Goal: Information Seeking & Learning: Learn about a topic

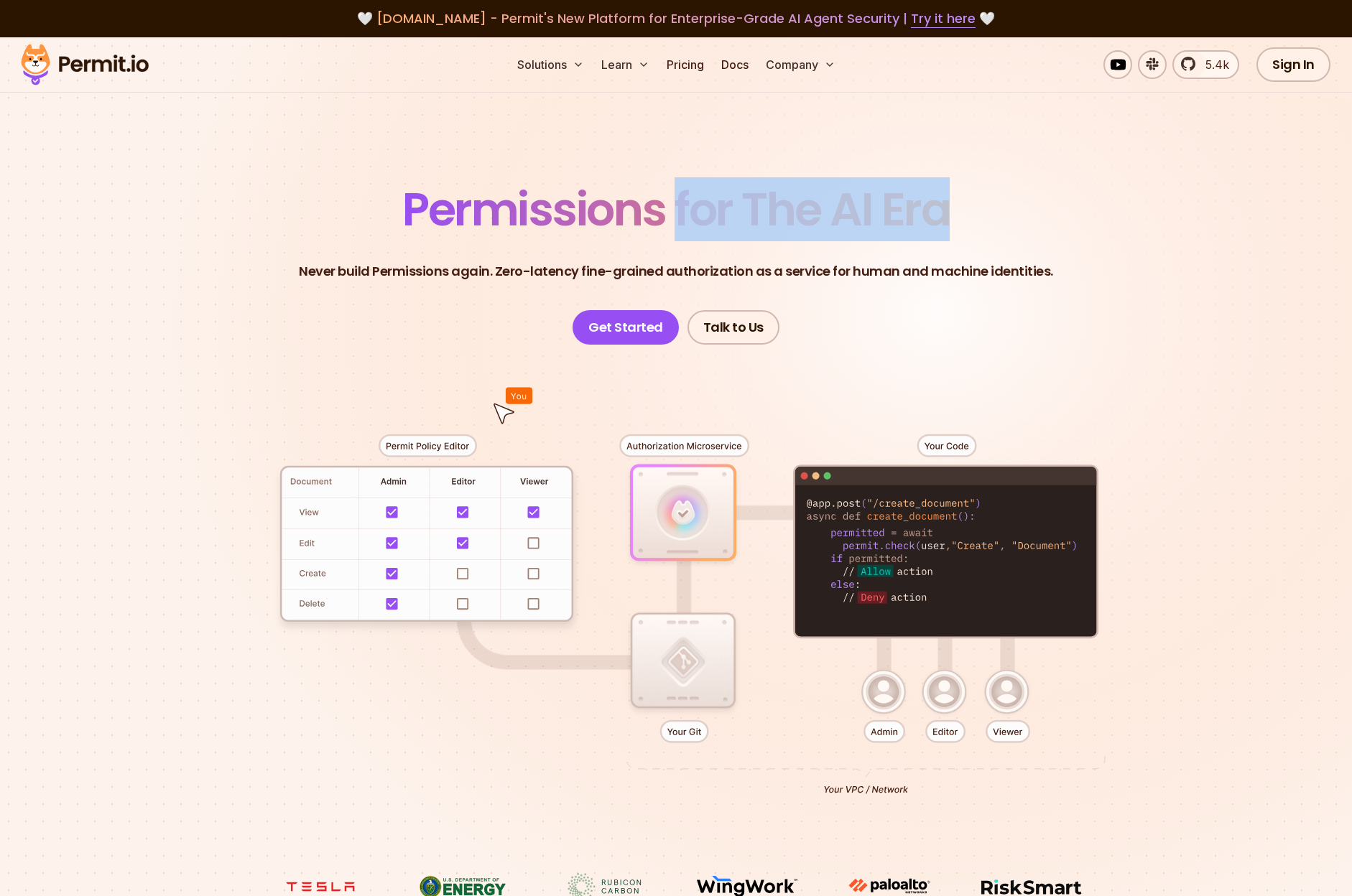
drag, startPoint x: 678, startPoint y: 209, endPoint x: 989, endPoint y: 209, distance: 311.0
click at [989, 209] on header "Permissions for The AI Era Never build Permissions again. Zero-latency fine-gra…" at bounding box center [676, 266] width 1006 height 158
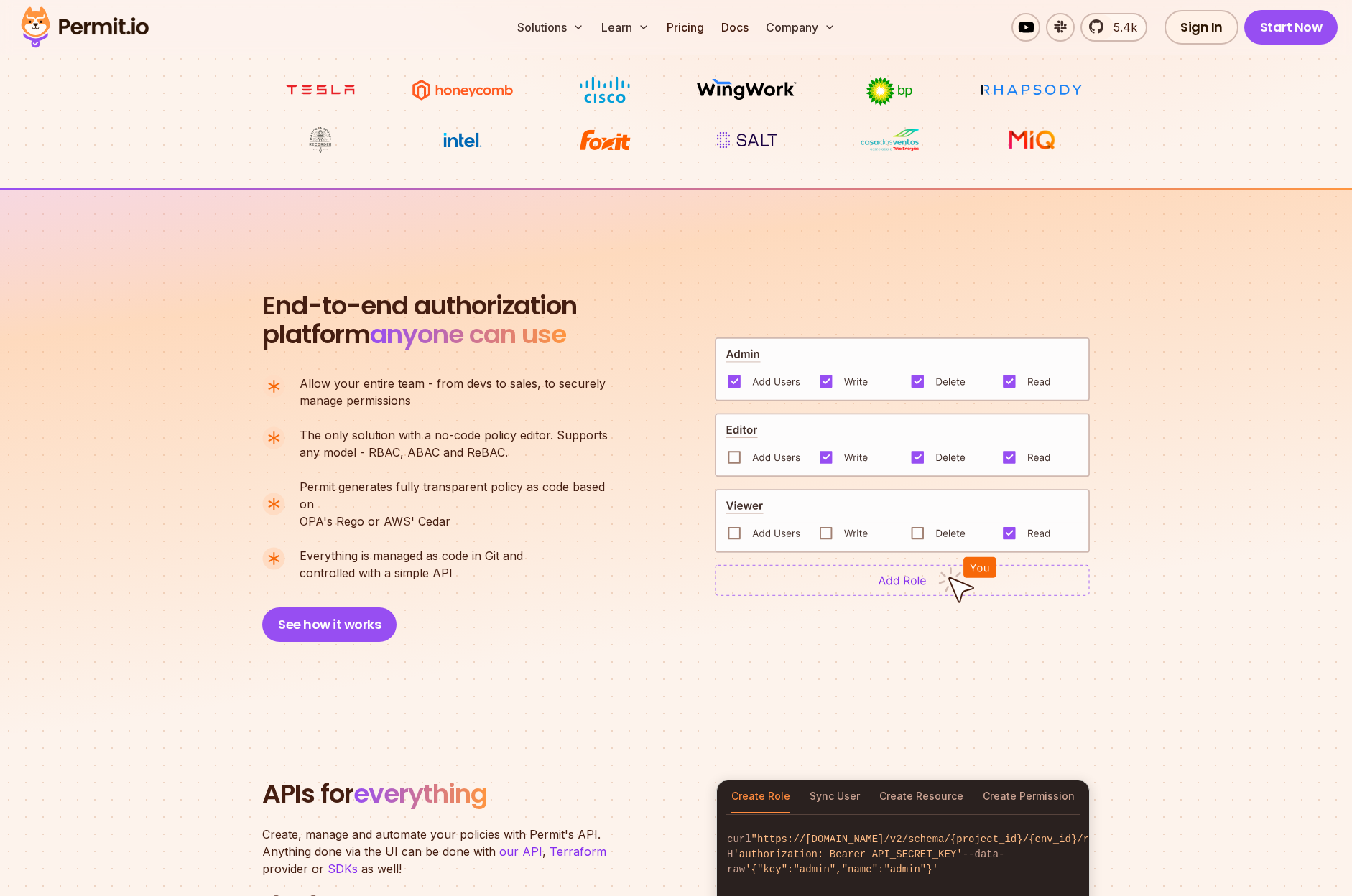
scroll to position [807, 0]
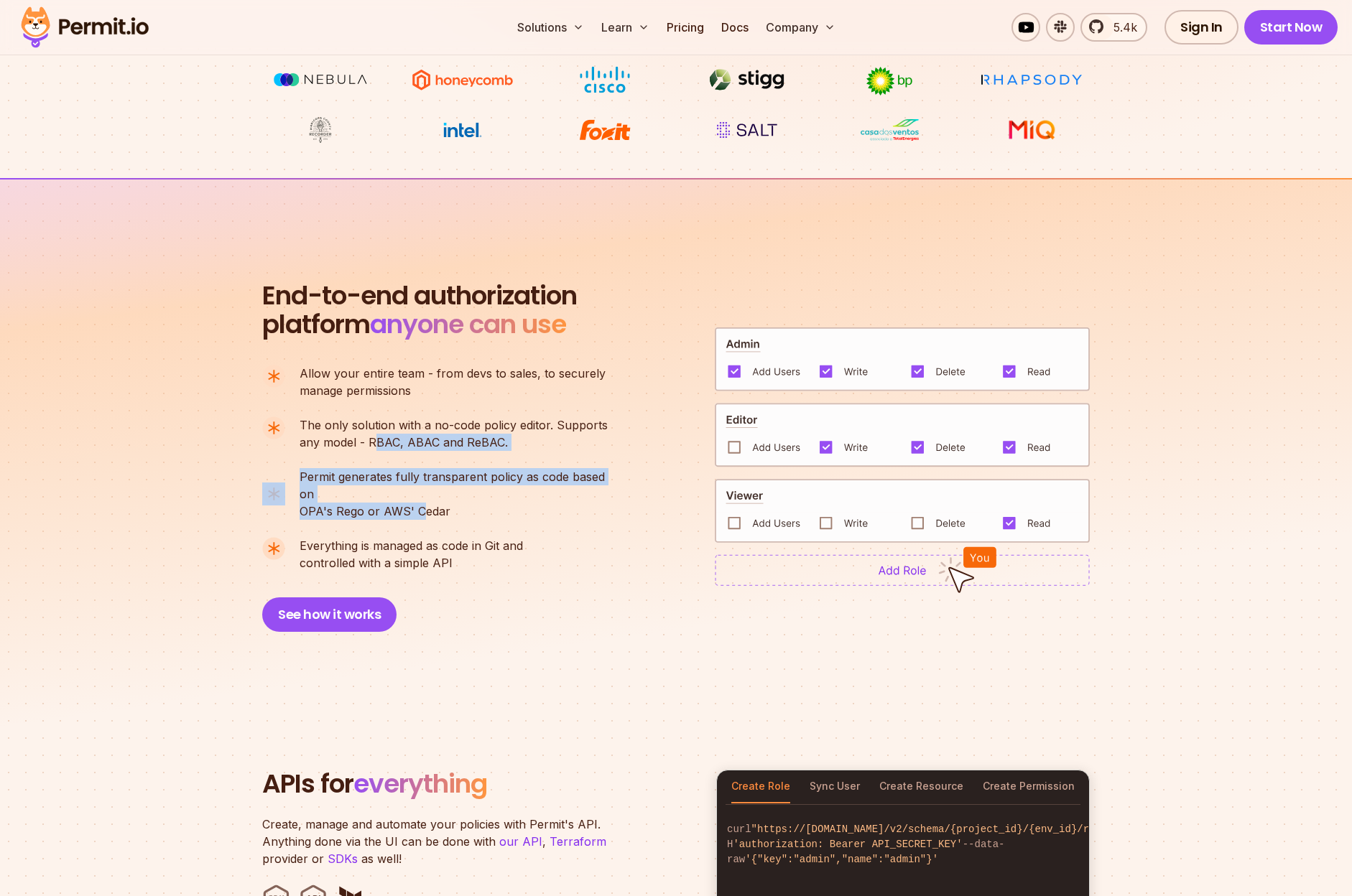
drag, startPoint x: 372, startPoint y: 445, endPoint x: 418, endPoint y: 496, distance: 68.7
click at [418, 496] on ul "Allow your entire team - from devs to sales, to securely manage permissions The…" at bounding box center [441, 468] width 358 height 207
click at [417, 496] on p "Permit generates fully transparent policy as code based on OPA's [PERSON_NAME] …" at bounding box center [459, 494] width 320 height 51
drag, startPoint x: 291, startPoint y: 494, endPoint x: 467, endPoint y: 498, distance: 176.0
click at [467, 498] on li "Permit generates fully transparent policy as code based on OPA's [PERSON_NAME] …" at bounding box center [441, 494] width 358 height 51
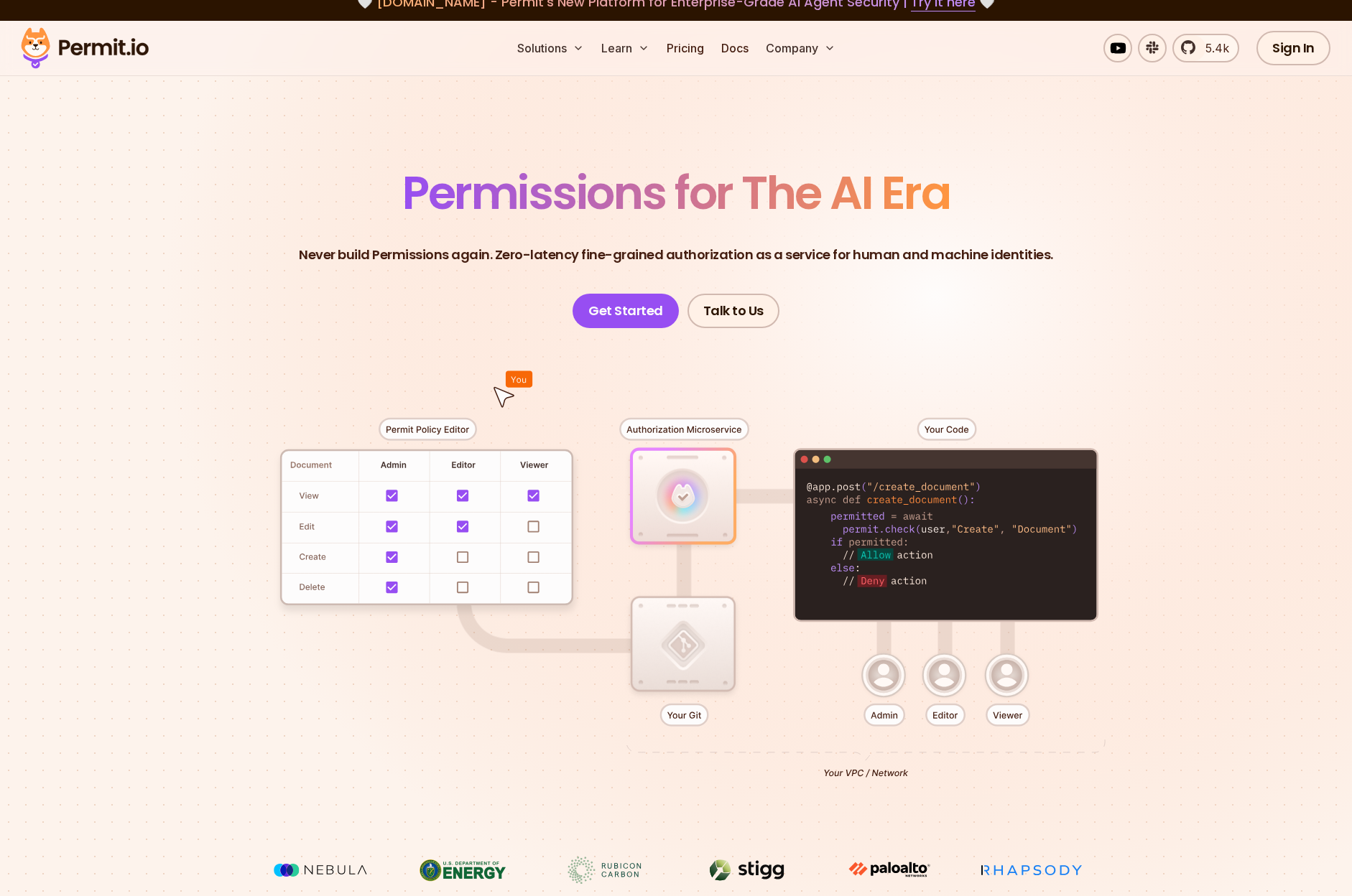
scroll to position [0, 0]
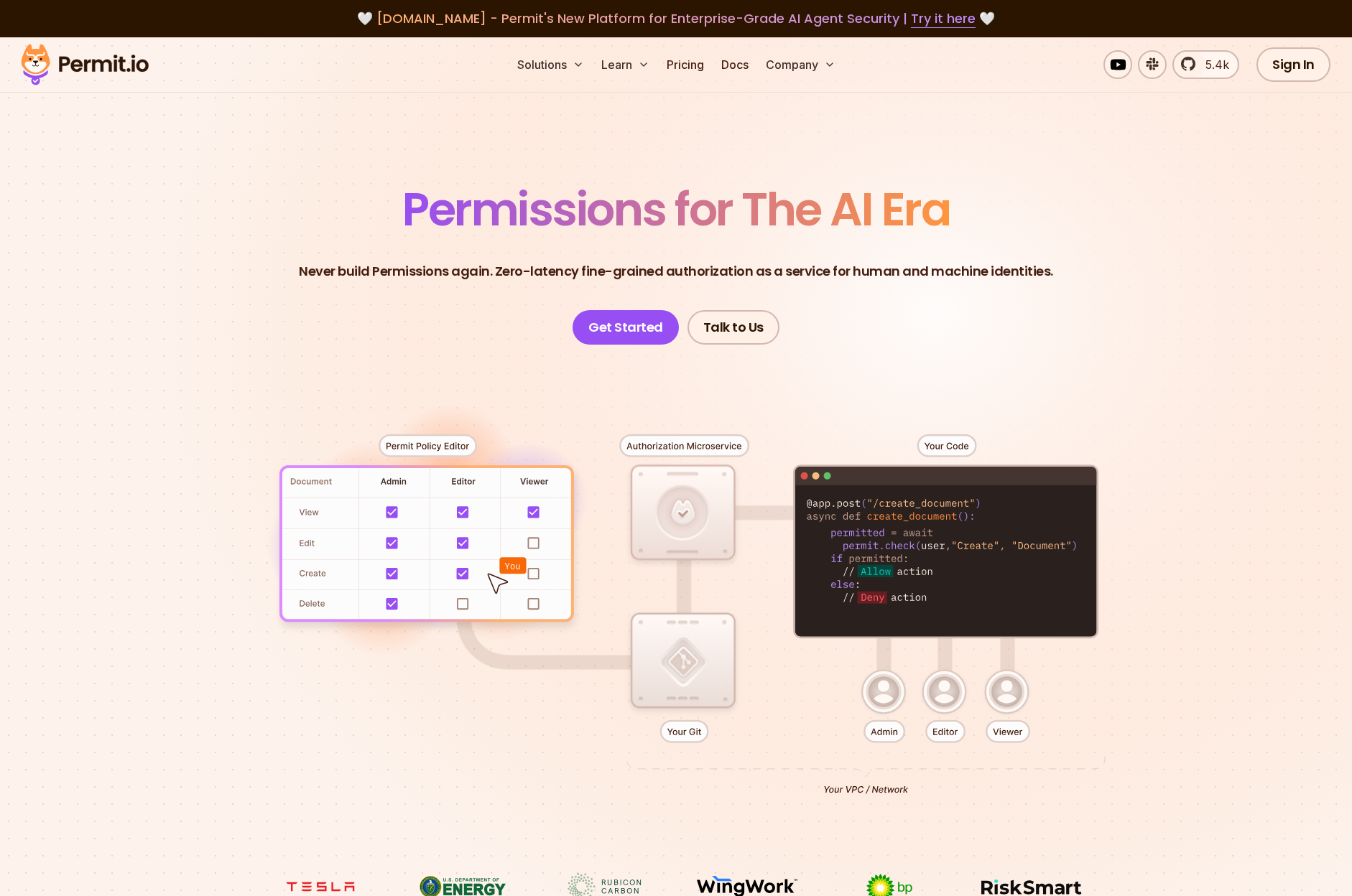
drag, startPoint x: 684, startPoint y: 210, endPoint x: 808, endPoint y: 209, distance: 124.0
click at [769, 210] on span "Permissions for The AI Era" at bounding box center [675, 209] width 547 height 64
